Goal: Task Accomplishment & Management: Manage account settings

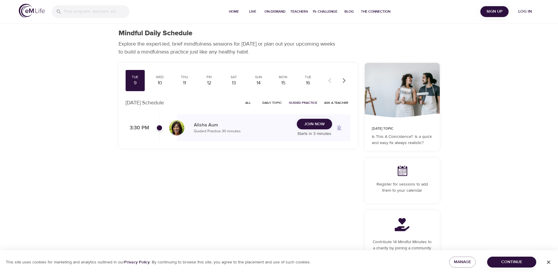
click at [317, 122] on span "Join Now" at bounding box center [314, 124] width 21 height 7
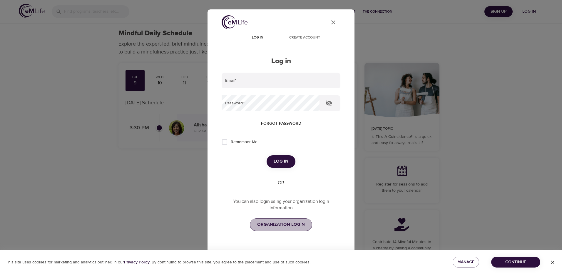
click at [284, 223] on span "ORGANIZATION LOGIN" at bounding box center [281, 225] width 48 height 8
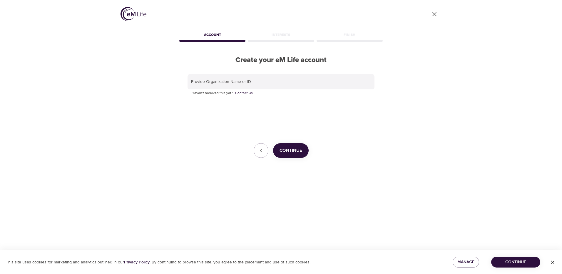
click at [360, 135] on div "Provide Organization Name or ID Haven't received this yet? Contact Us Continue" at bounding box center [281, 116] width 187 height 84
click at [553, 261] on icon "button" at bounding box center [553, 262] width 6 height 6
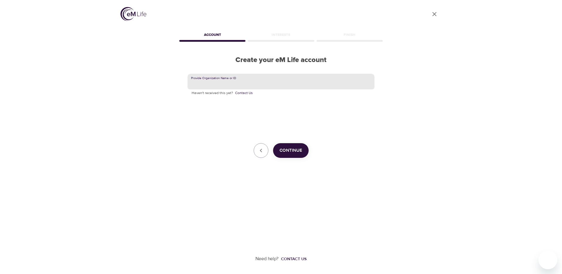
click at [317, 77] on input "text" at bounding box center [281, 82] width 187 height 16
type input "CNO"
click at [312, 71] on div "Provide Organization Name or ID CNO Haven't received this yet? Contact Us Conti…" at bounding box center [281, 115] width 206 height 103
click at [293, 147] on span "Continue" at bounding box center [291, 151] width 23 height 8
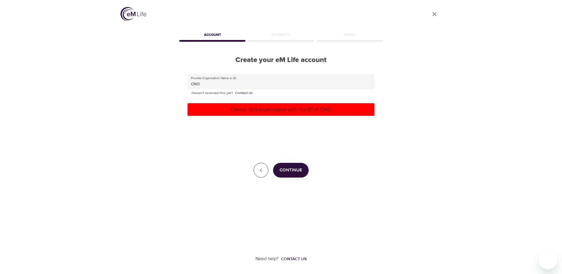
click at [259, 168] on icon "button" at bounding box center [260, 170] width 7 height 7
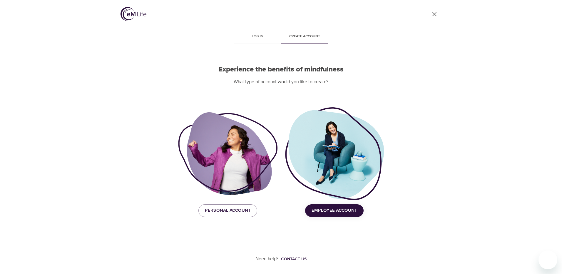
click at [344, 180] on div at bounding box center [334, 153] width 99 height 95
click at [336, 210] on span "Employee Account" at bounding box center [335, 211] width 46 height 8
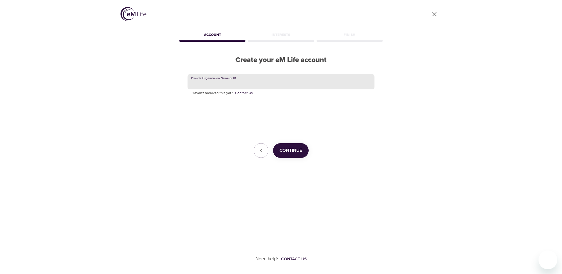
click at [245, 79] on input "text" at bounding box center [281, 82] width 187 height 16
click at [241, 84] on input "text" at bounding box center [281, 82] width 187 height 16
type input "C"
type input "cnoinc"
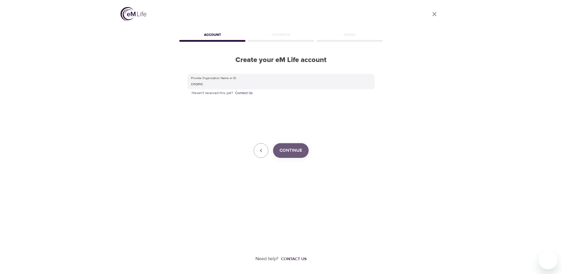
click at [289, 149] on span "Continue" at bounding box center [291, 151] width 23 height 8
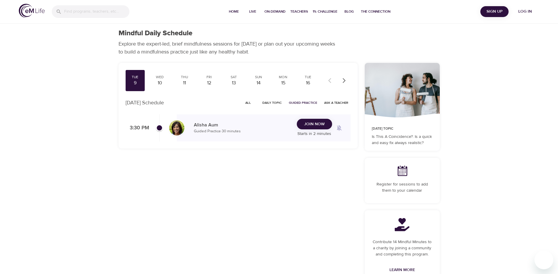
click at [321, 124] on span "Join Now" at bounding box center [314, 124] width 21 height 7
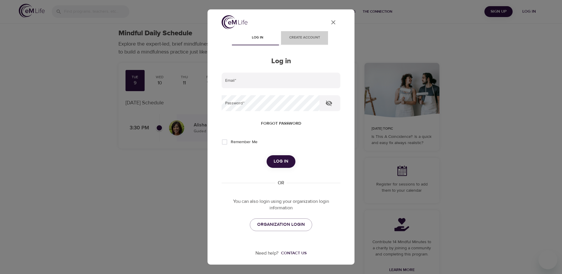
click at [305, 38] on span "Create account" at bounding box center [305, 38] width 40 height 6
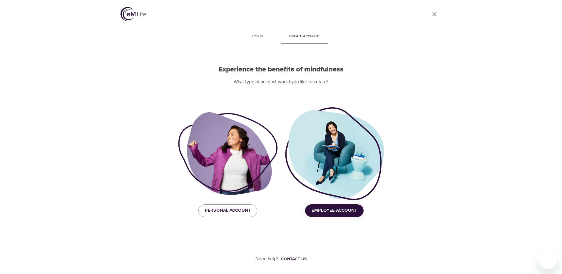
click at [331, 207] on span "Employee Account" at bounding box center [335, 211] width 46 height 8
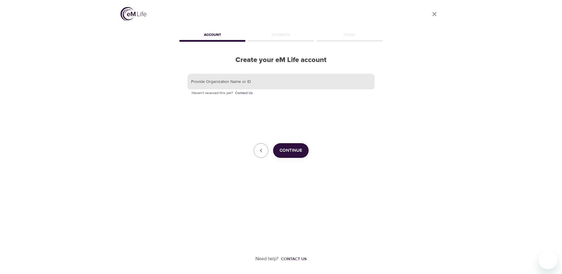
click at [251, 83] on input "text" at bounding box center [281, 82] width 187 height 16
type input "derek.odiorne@cnoinc.com"
click at [281, 144] on button "Continue" at bounding box center [291, 150] width 36 height 15
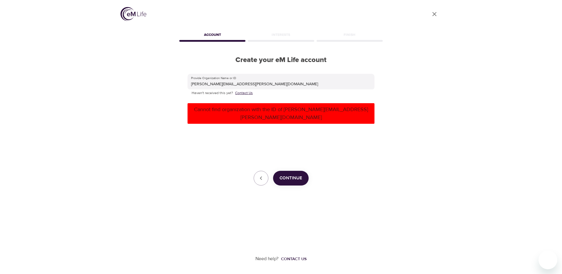
click at [240, 94] on link "Contact Us" at bounding box center [244, 93] width 18 height 6
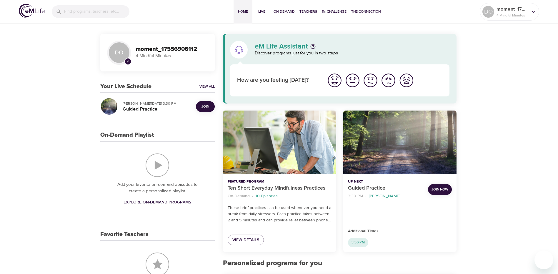
click at [438, 188] on span "Join Now" at bounding box center [439, 189] width 17 height 6
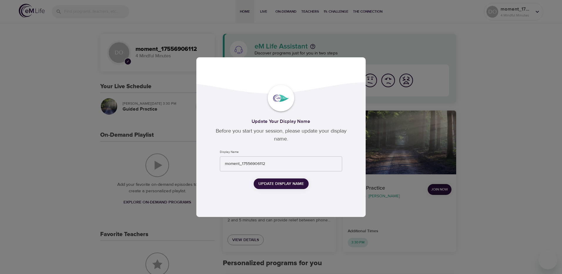
click at [290, 181] on span "Update Display Name" at bounding box center [281, 183] width 46 height 7
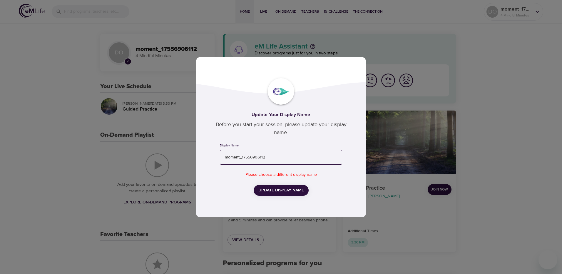
click at [320, 159] on input "moment_17556906112" at bounding box center [281, 157] width 122 height 15
type input "moment_175569061123"
click at [294, 186] on button "Update Display Name" at bounding box center [281, 190] width 55 height 11
